Goal: Information Seeking & Learning: Find contact information

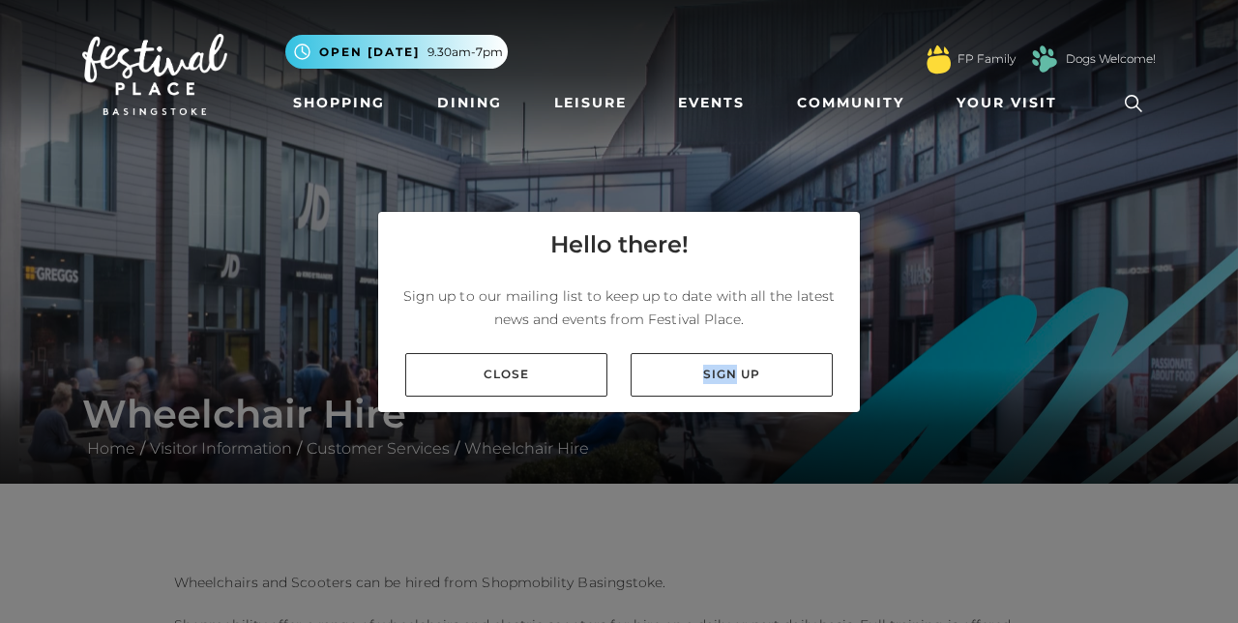
click at [551, 396] on link "Close" at bounding box center [506, 375] width 202 height 44
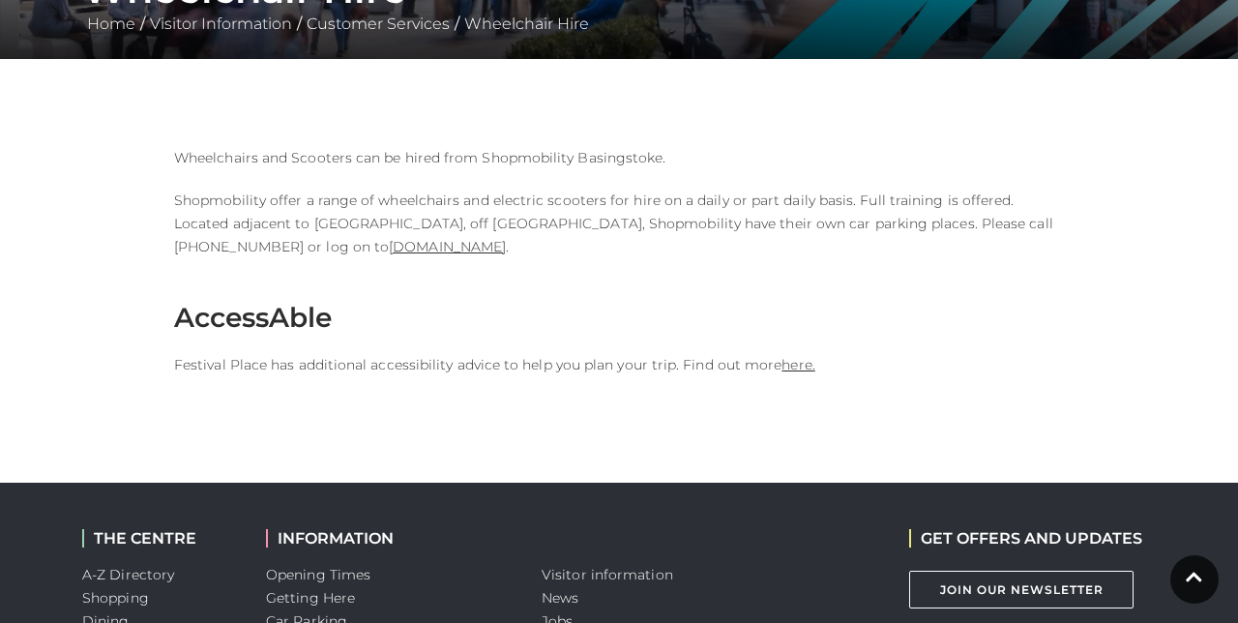
scroll to position [425, 0]
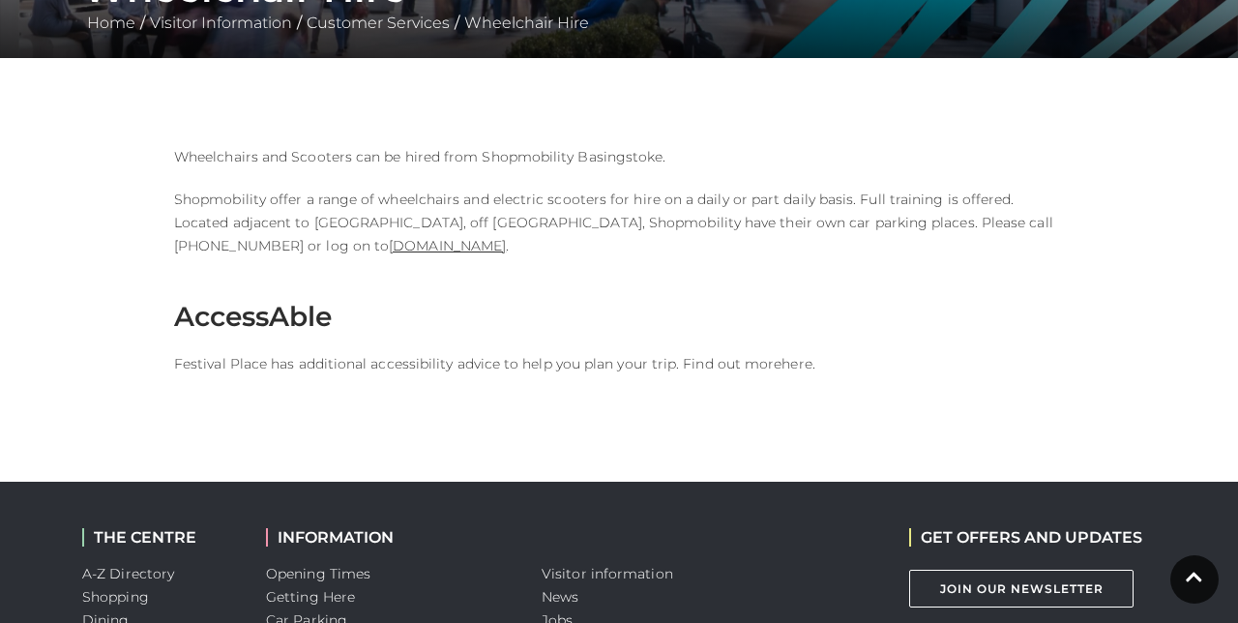
click at [790, 355] on link "here." at bounding box center [797, 363] width 33 height 17
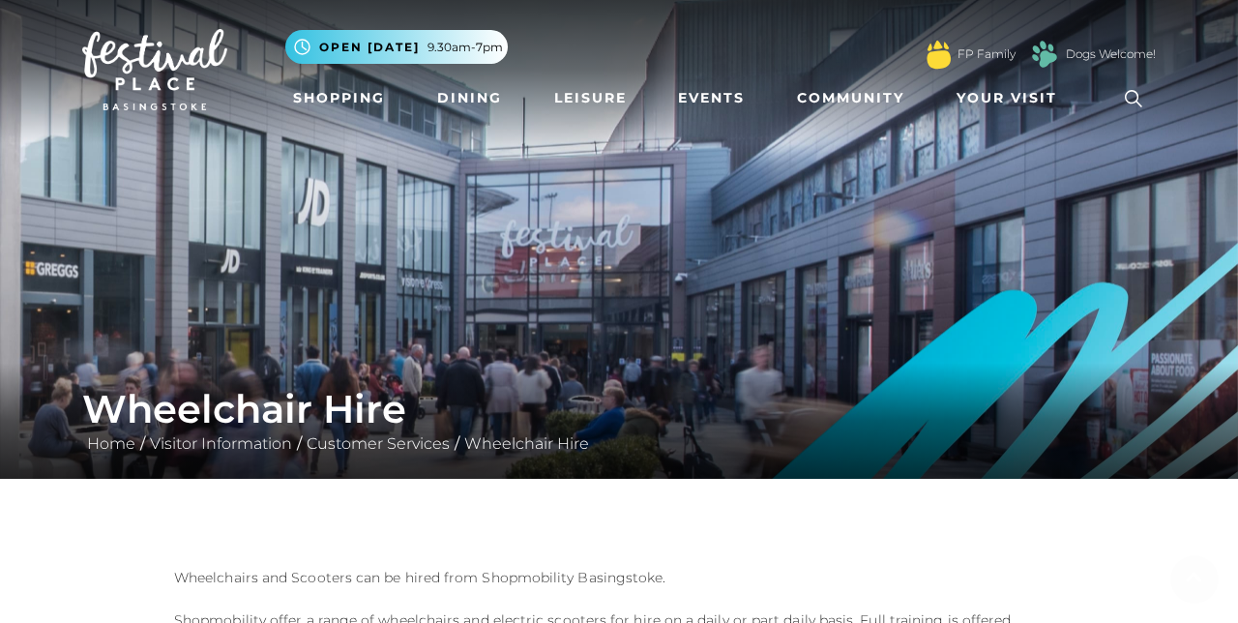
scroll to position [0, 0]
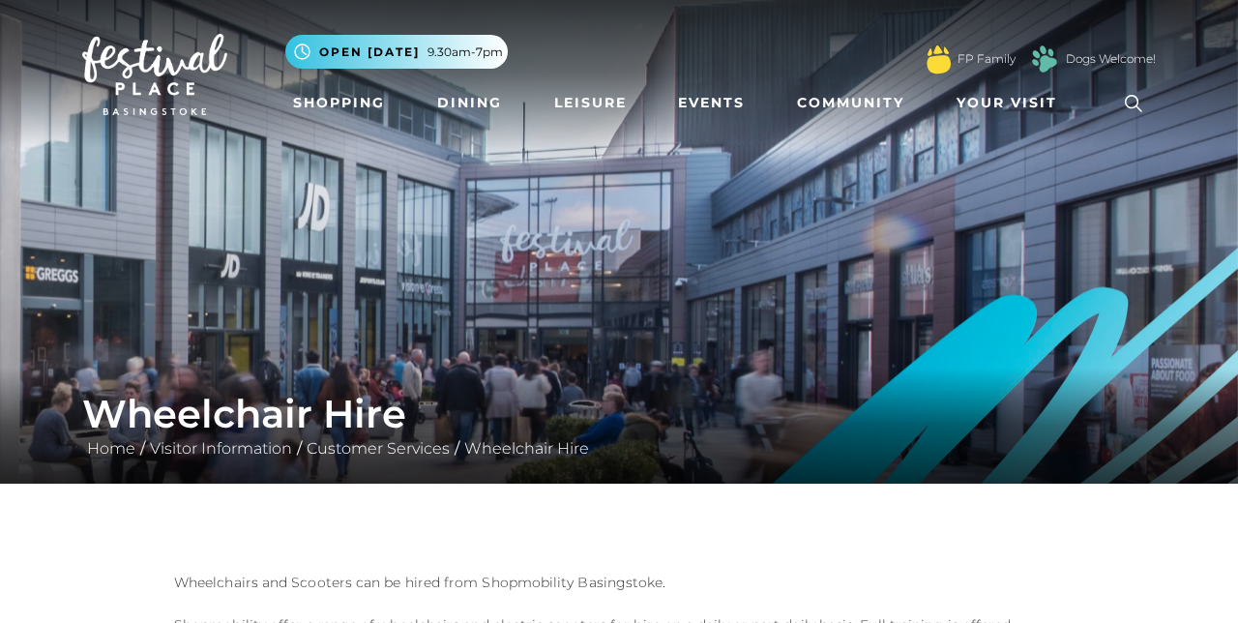
click at [393, 0] on nav "Toggle navigation .st5{fill:none;stroke:#FFFFFF;stroke-width:2.29;stroke-miterl…" at bounding box center [619, 74] width 1238 height 149
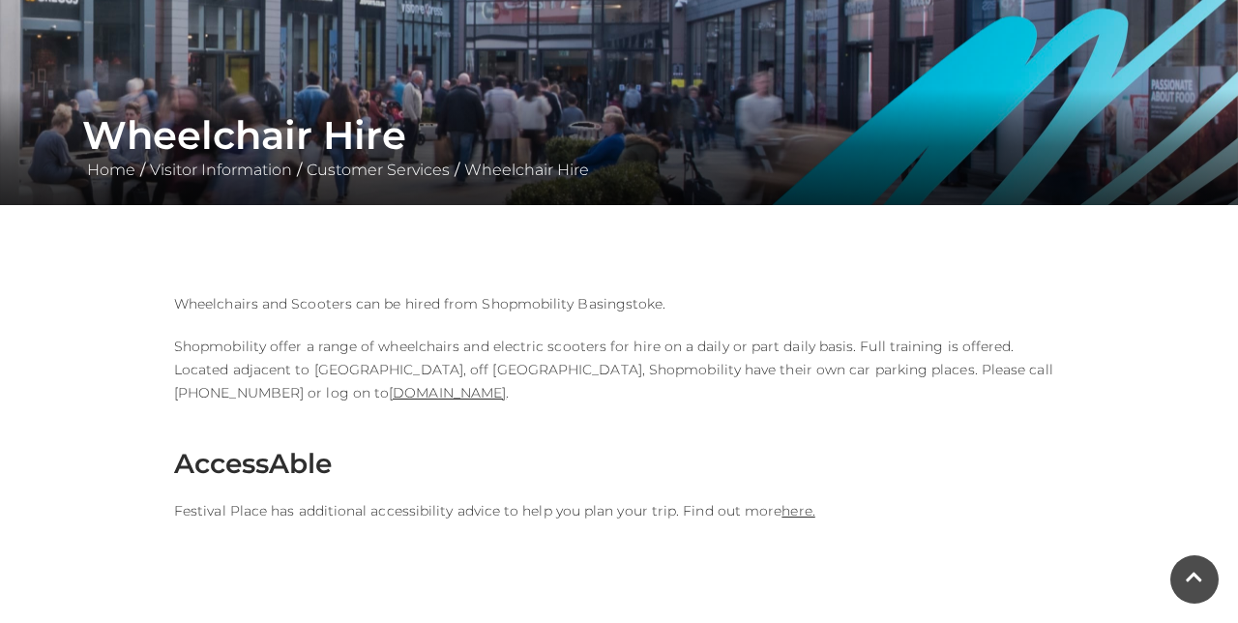
scroll to position [280, 0]
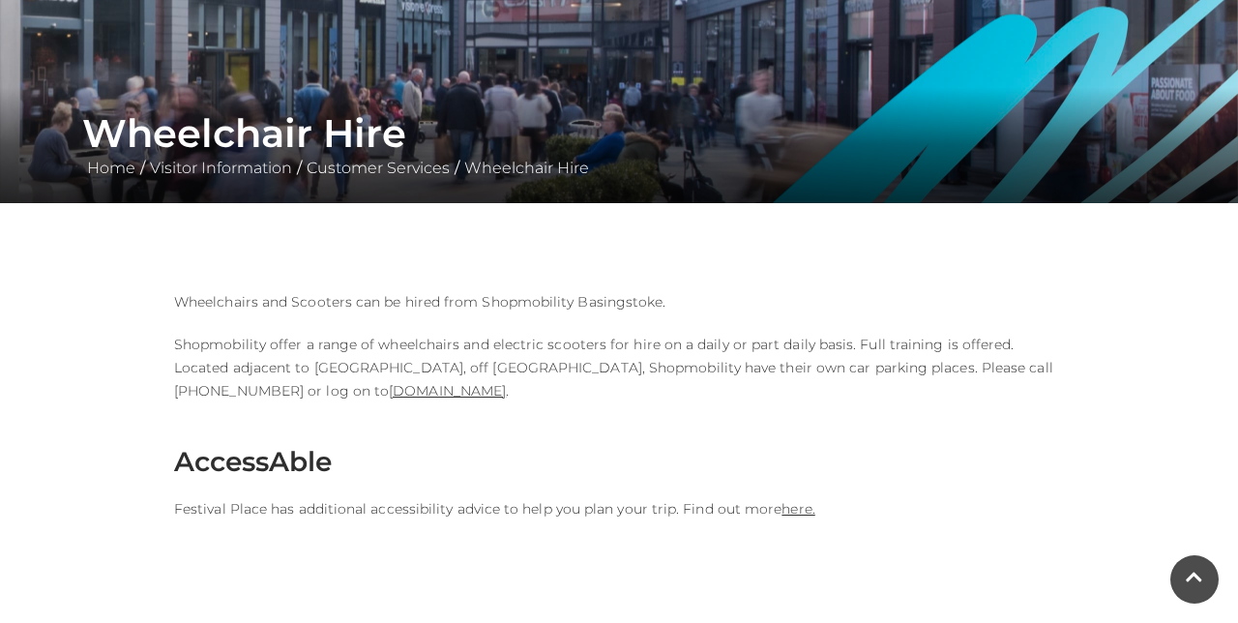
click at [389, 393] on link "[DOMAIN_NAME]" at bounding box center [447, 390] width 117 height 17
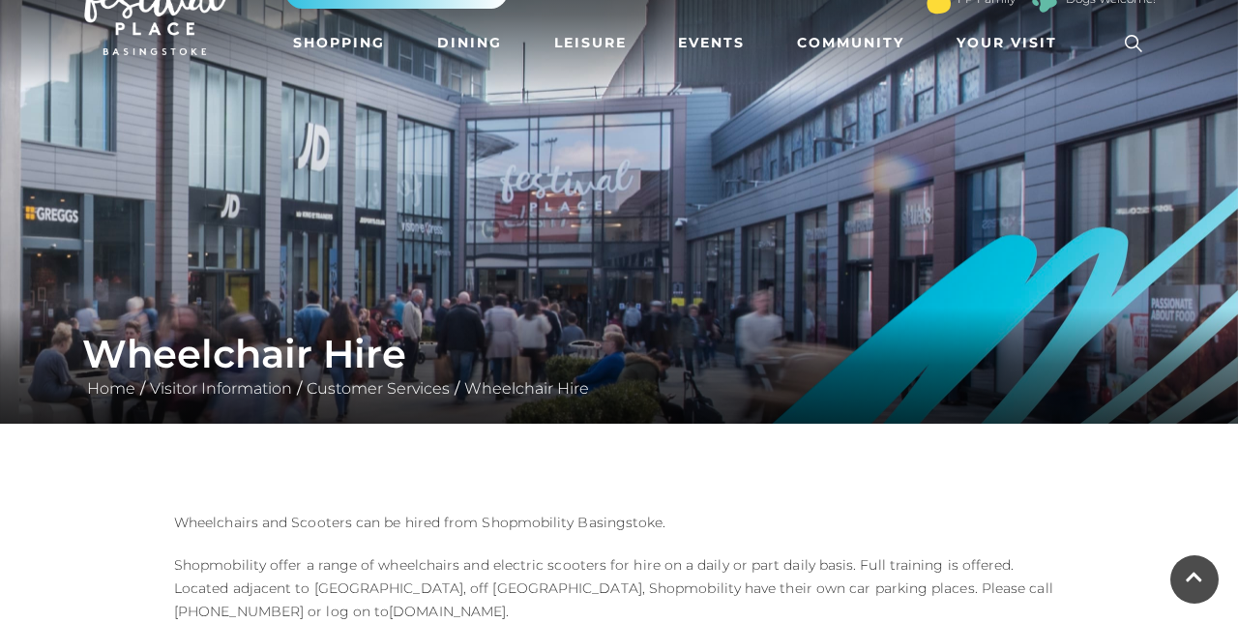
scroll to position [59, 0]
